Goal: Find contact information: Find contact information

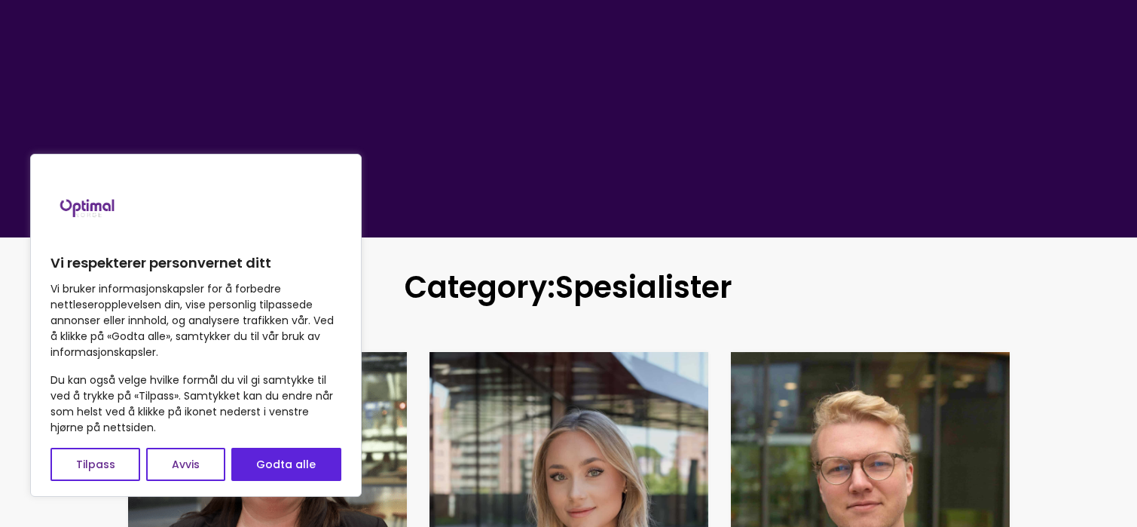
scroll to position [151, 0]
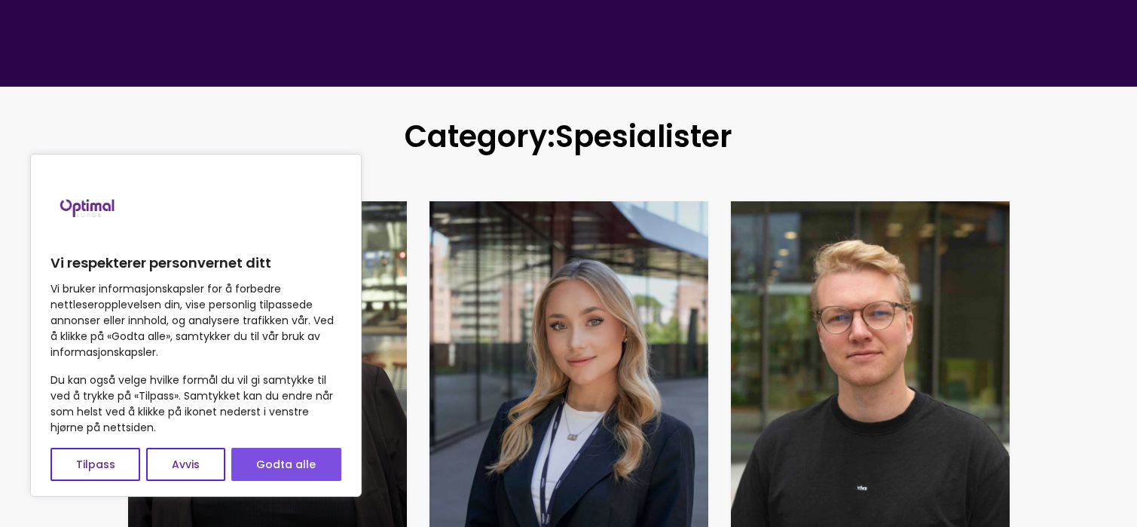
click at [295, 465] on button "Godta alle" at bounding box center [286, 464] width 110 height 33
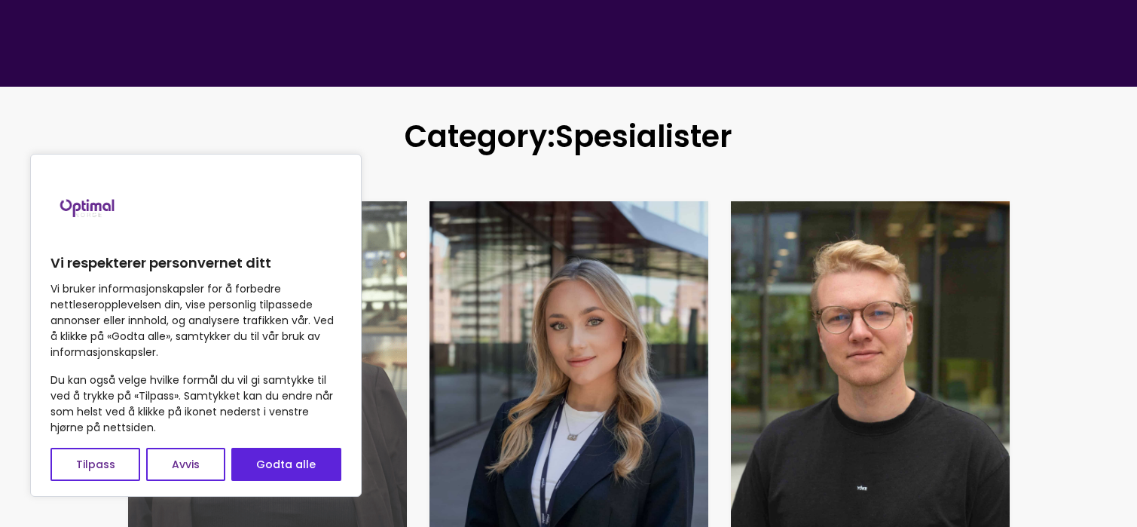
checkbox input "true"
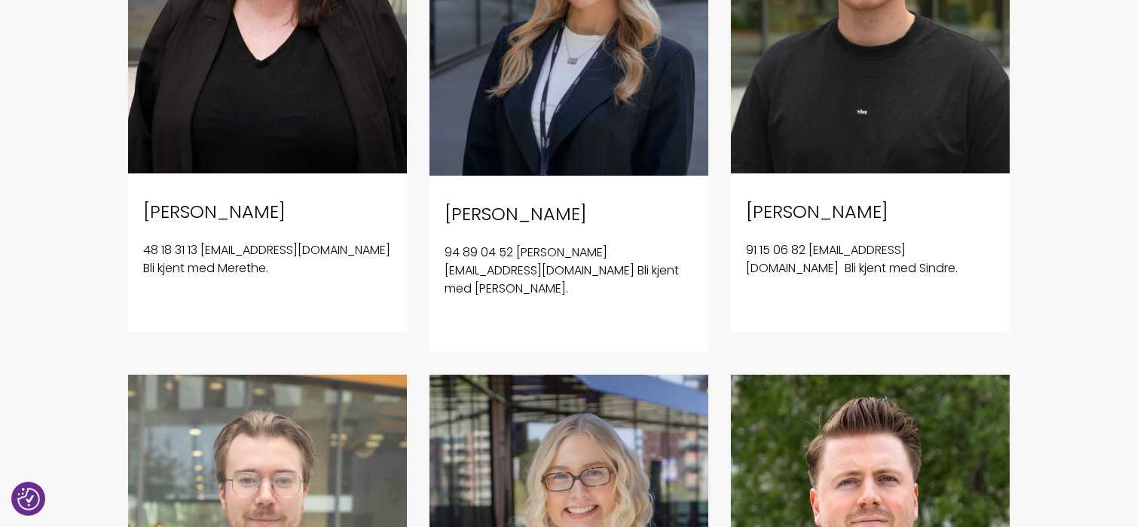
scroll to position [528, 0]
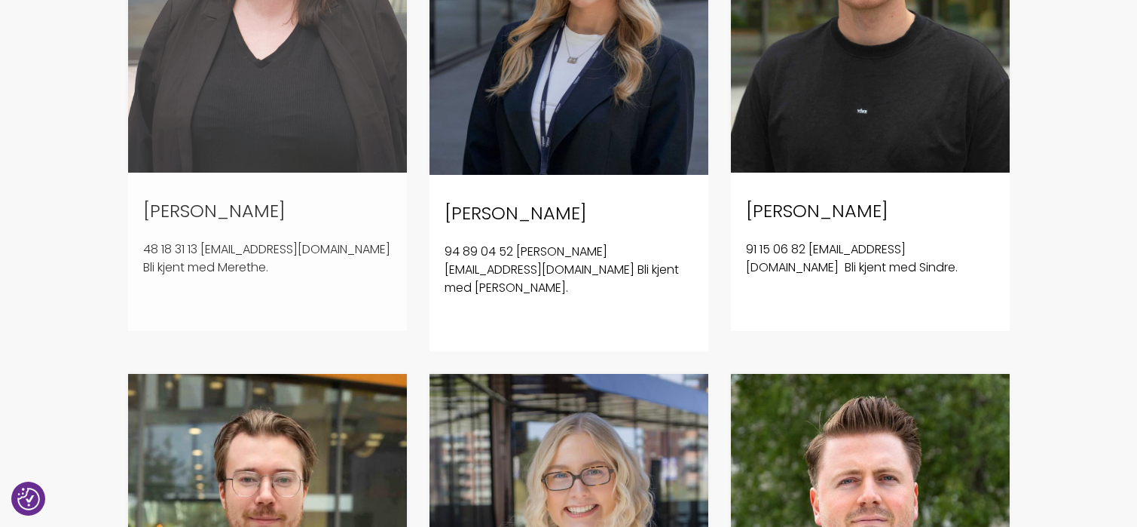
click at [243, 269] on p "48 18 31 13 [EMAIL_ADDRESS][DOMAIN_NAME] Bli kjent med Merethe." at bounding box center [267, 258] width 249 height 36
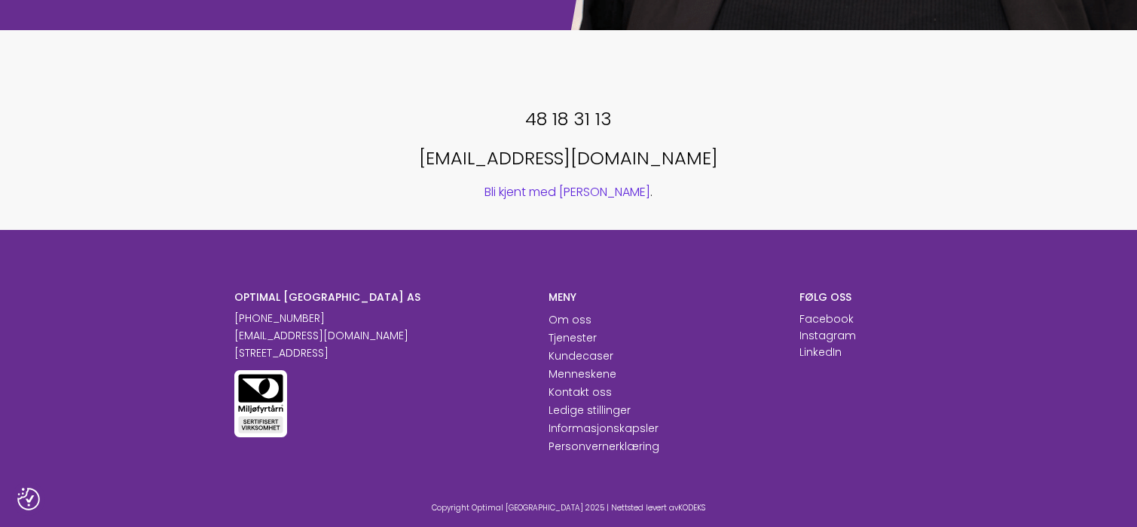
scroll to position [377, 0]
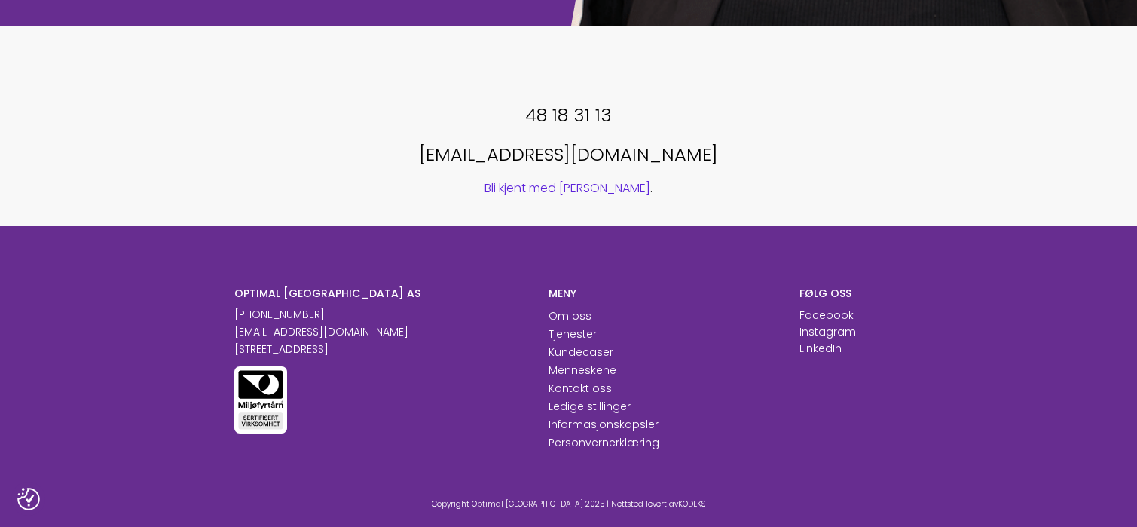
click at [571, 188] on link "Bli kjent med Merethe" at bounding box center [568, 187] width 166 height 17
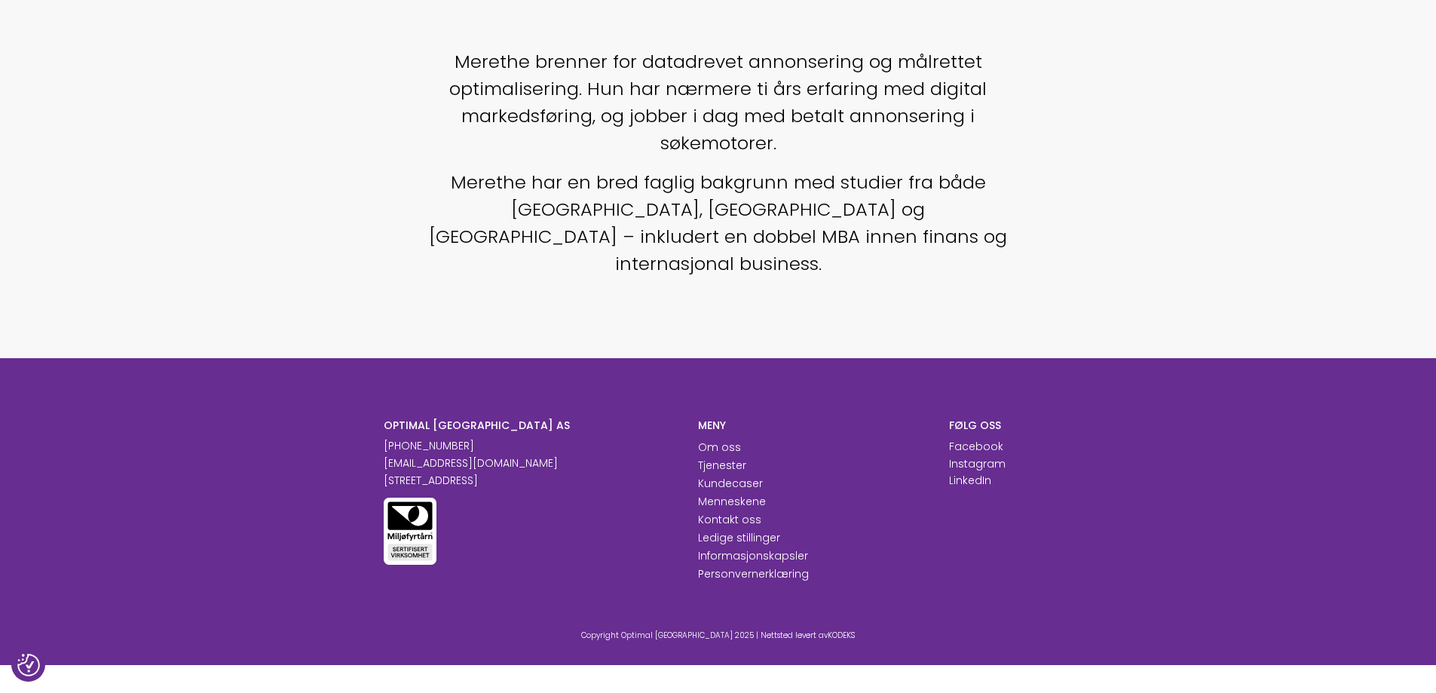
scroll to position [482, 0]
